Goal: Ask a question

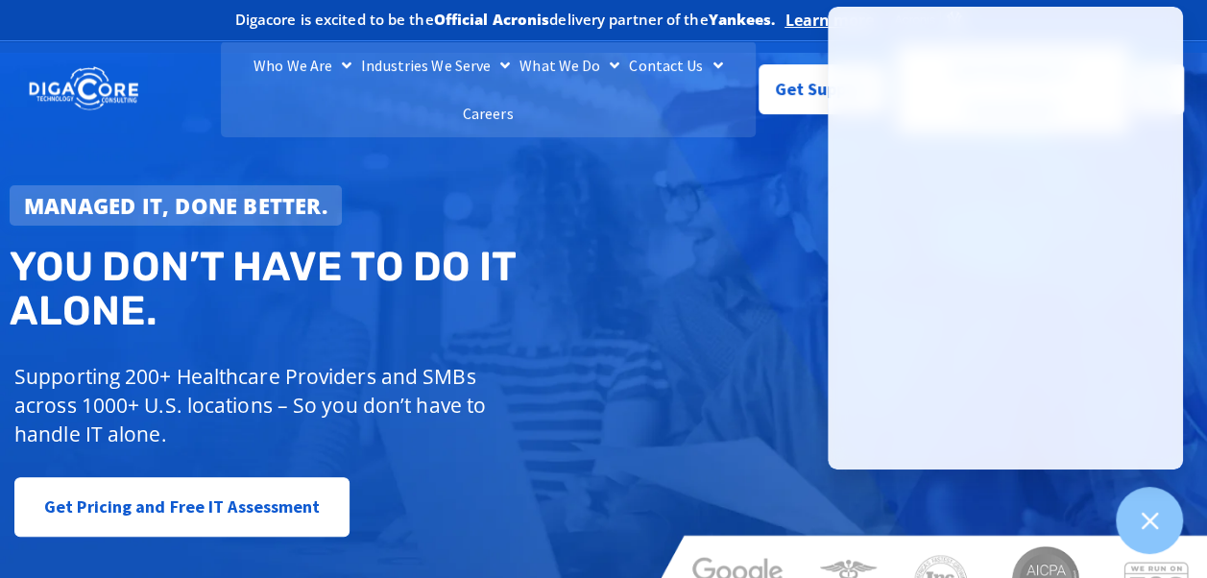
click at [713, 136] on div "Managed IT, done better. You don’t have to do IT alone. Supporting 200+ Healthc…" at bounding box center [603, 338] width 1207 height 570
click at [724, 160] on div "Managed IT, done better. You don’t have to do IT alone. Supporting 200+ Healthc…" at bounding box center [603, 338] width 1207 height 570
click at [783, 94] on span "Get Support" at bounding box center [823, 83] width 96 height 38
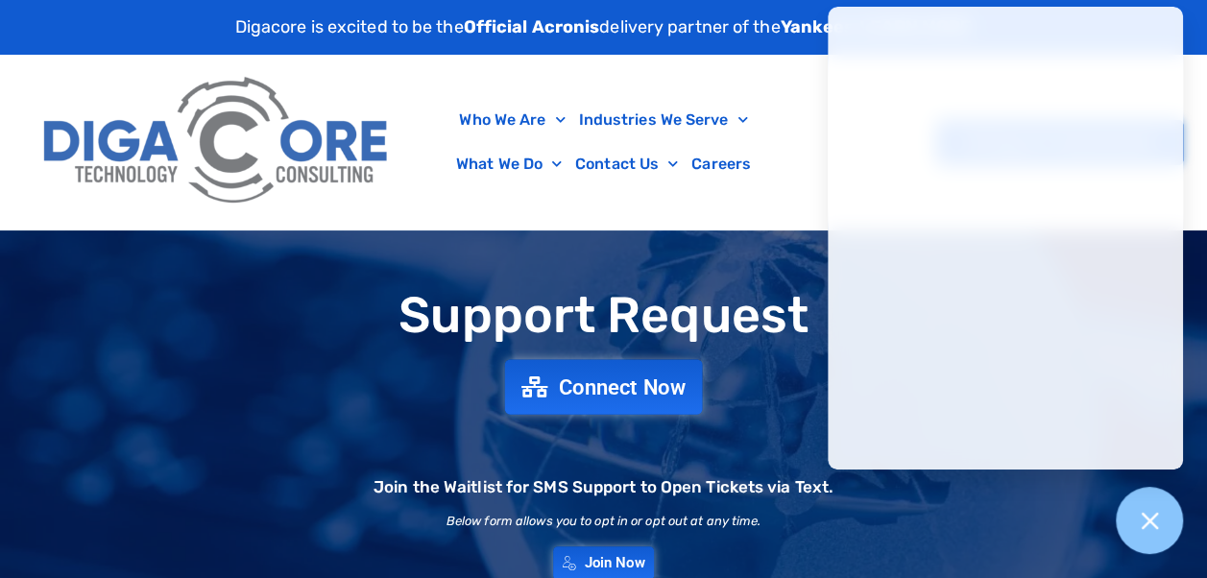
click at [609, 382] on span "Connect Now" at bounding box center [622, 386] width 127 height 21
